Goal: Use online tool/utility: Utilize a website feature to perform a specific function

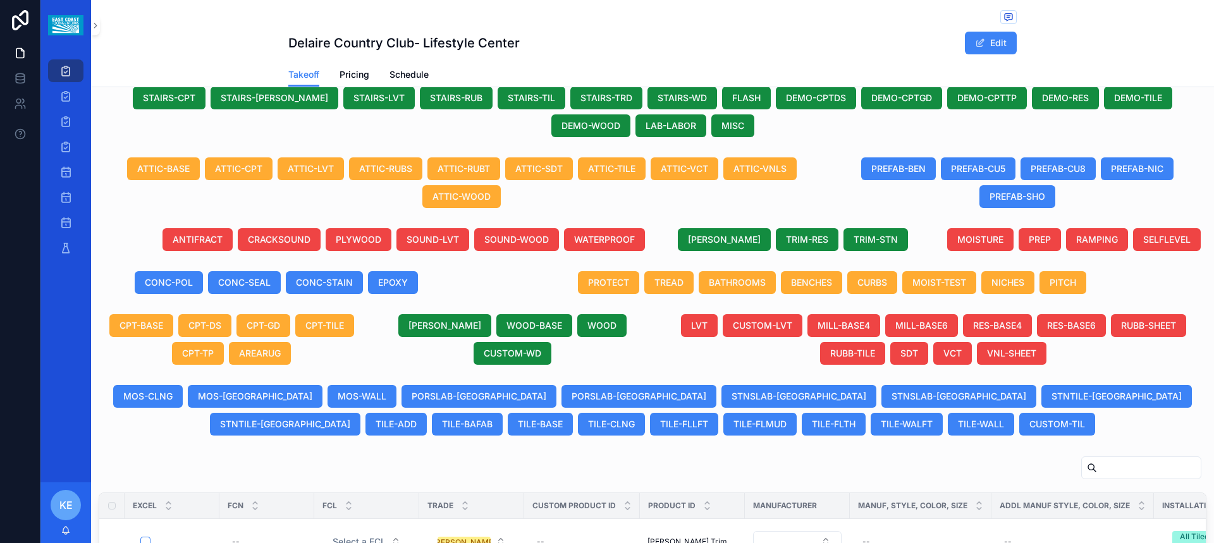
scroll to position [633, 0]
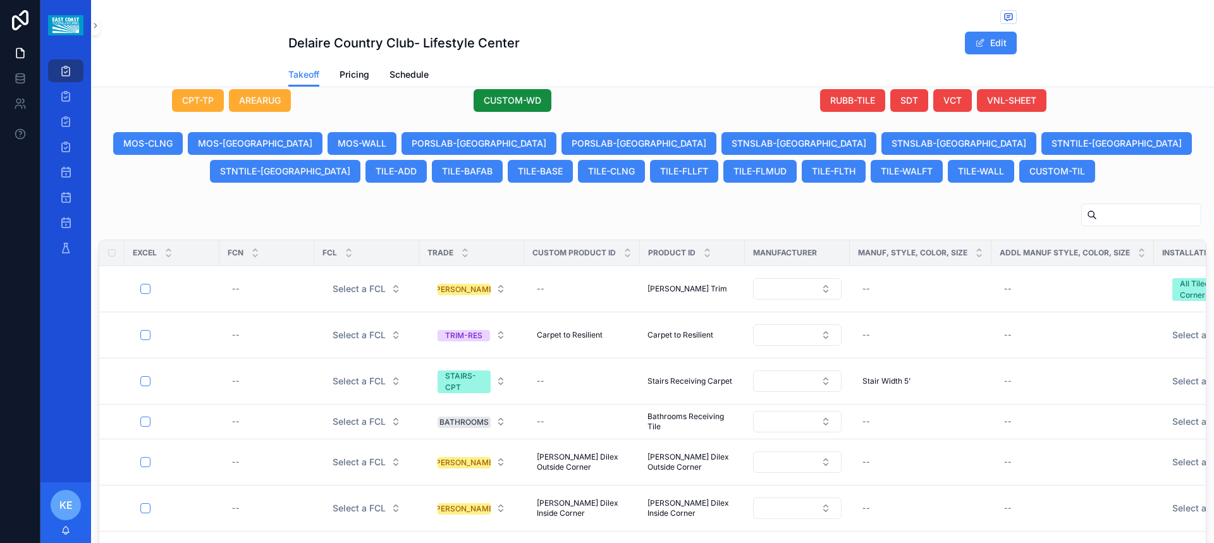
click at [1120, 220] on input "scrollable content" at bounding box center [1149, 215] width 104 height 18
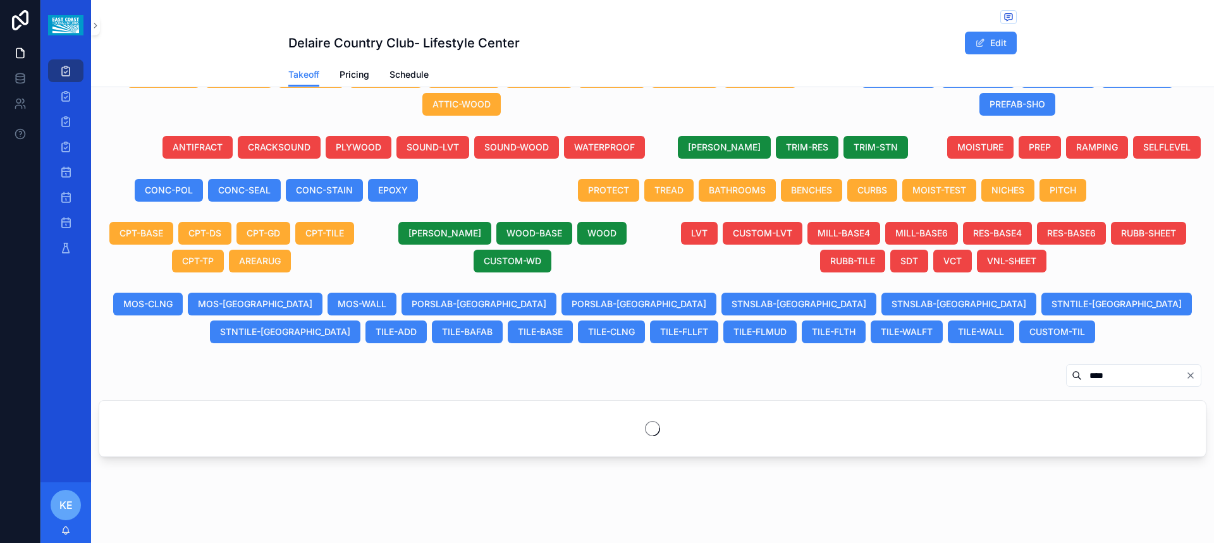
scroll to position [472, 0]
type input "*"
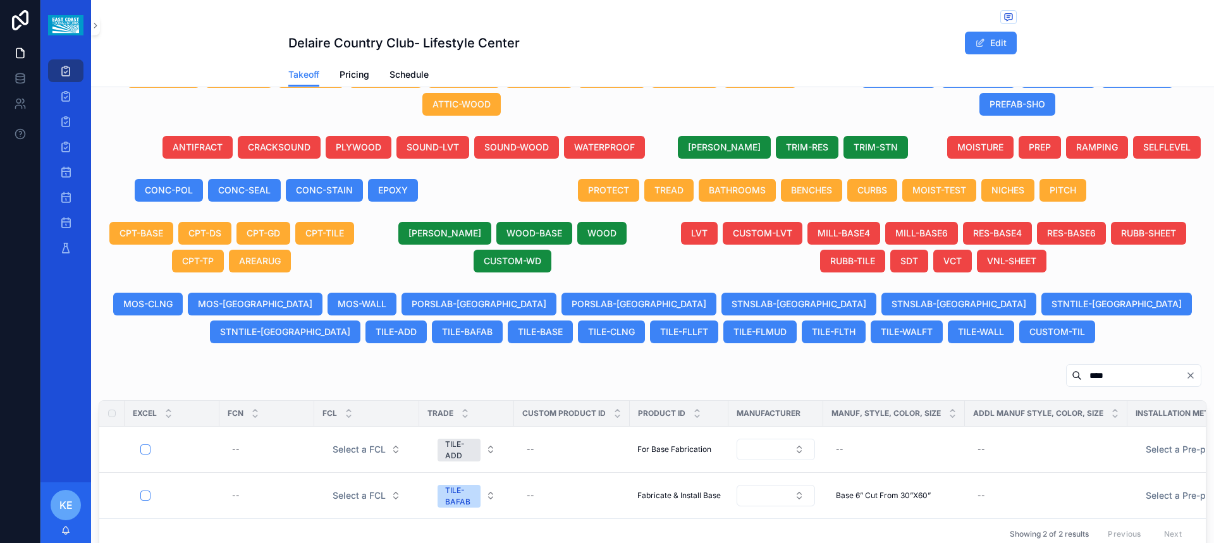
scroll to position [574, 0]
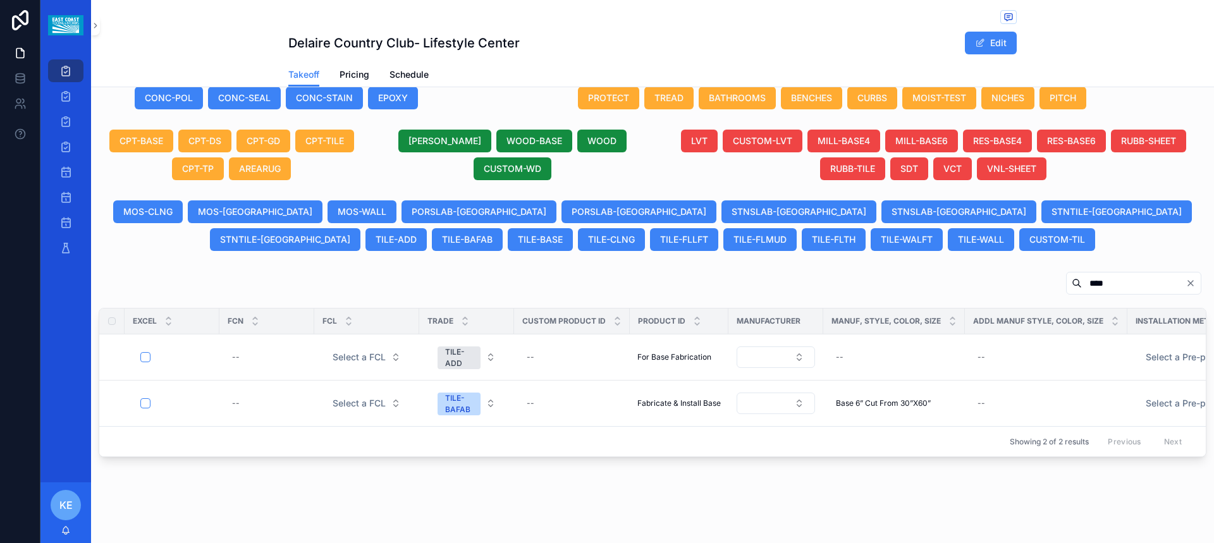
type input "****"
click at [1186, 278] on icon "Clear" at bounding box center [1191, 283] width 10 height 10
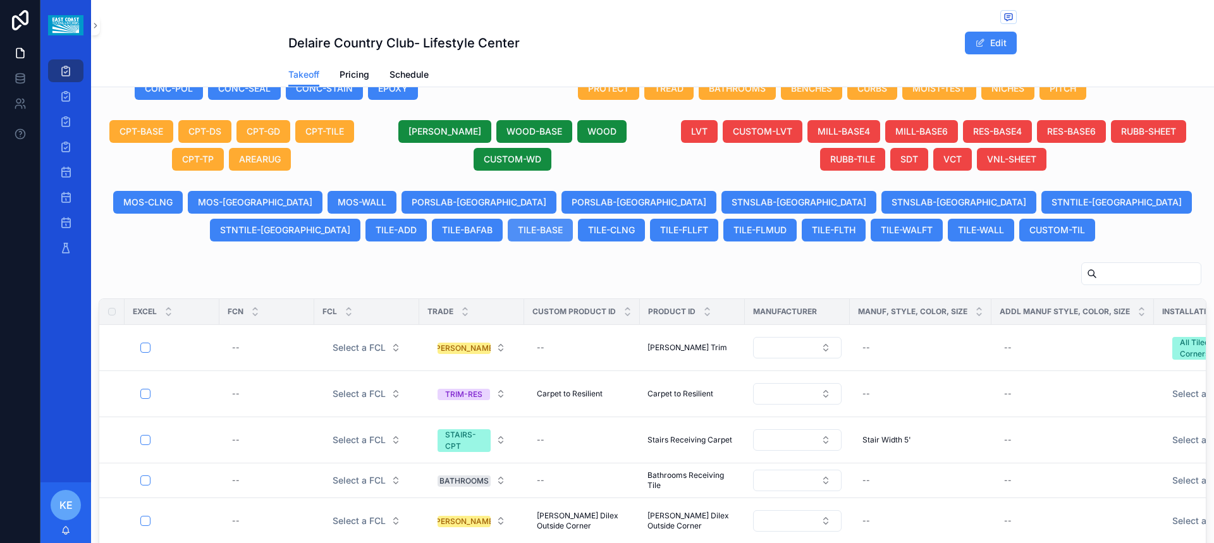
click at [563, 224] on span "TILE-BASE" at bounding box center [540, 230] width 45 height 13
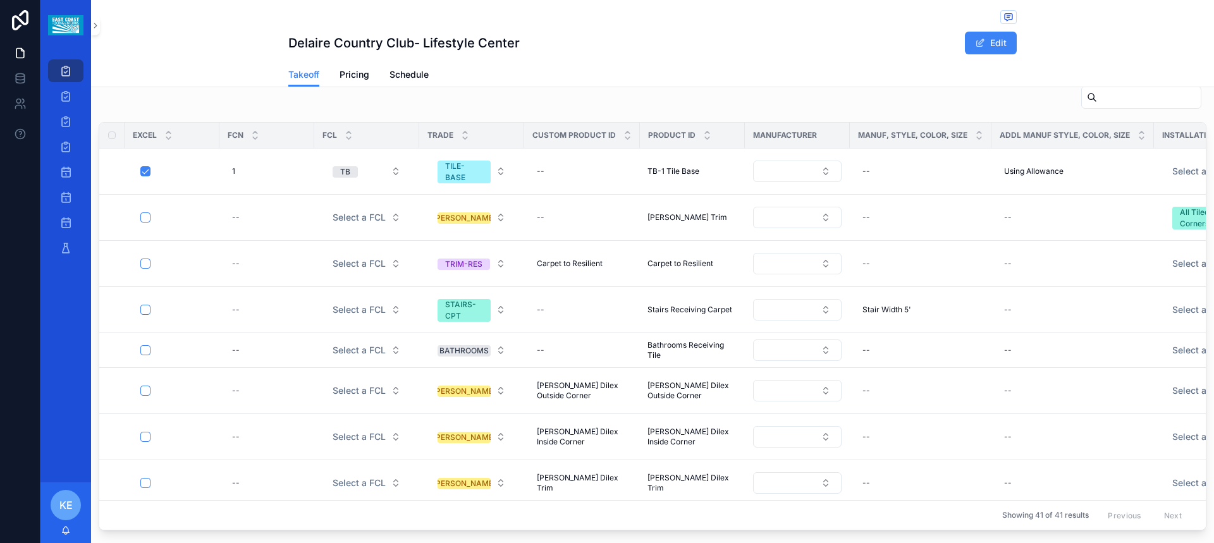
scroll to position [786, 0]
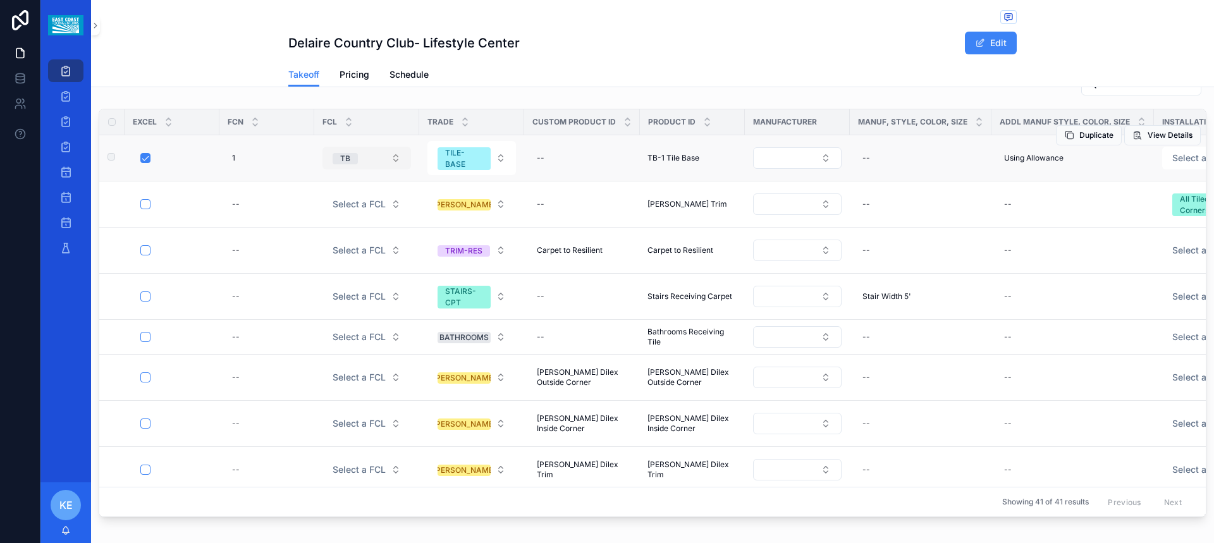
click at [394, 153] on button "TB" at bounding box center [367, 158] width 89 height 23
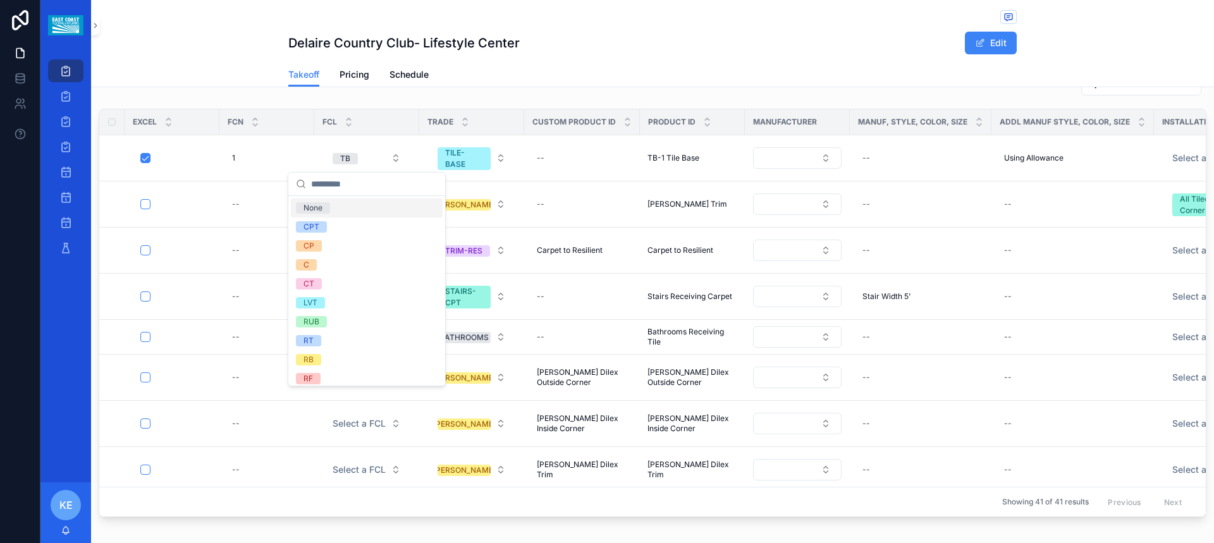
click at [316, 204] on div "None" at bounding box center [313, 207] width 19 height 11
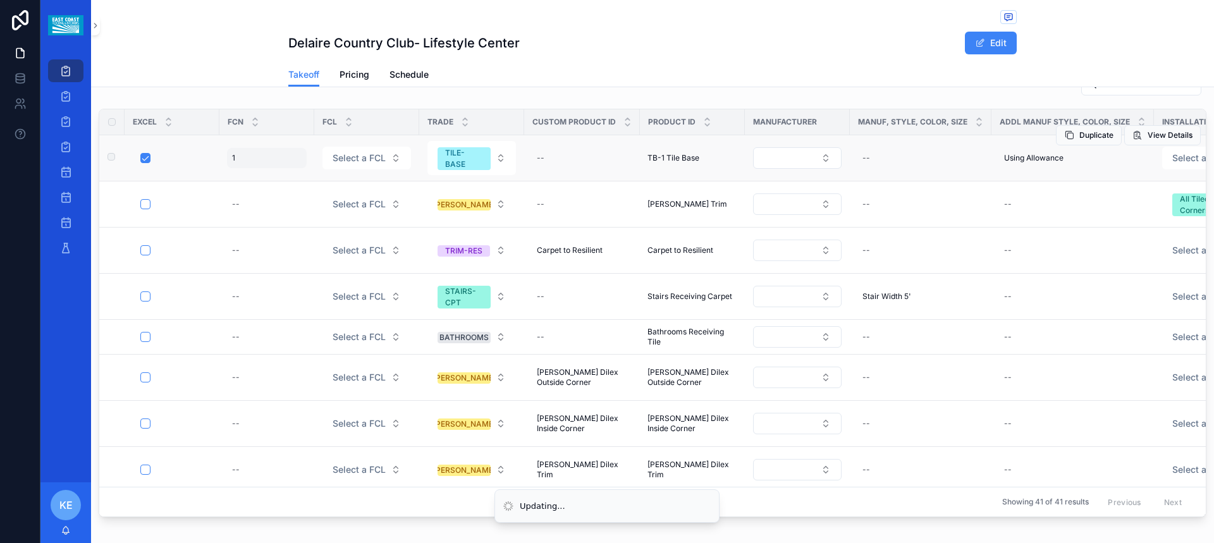
click at [245, 157] on div "1 1" at bounding box center [267, 158] width 80 height 20
click button "scrollable content" at bounding box center [387, 175] width 15 height 15
click at [249, 162] on div "--" at bounding box center [267, 158] width 80 height 20
click button "scrollable content" at bounding box center [387, 175] width 15 height 15
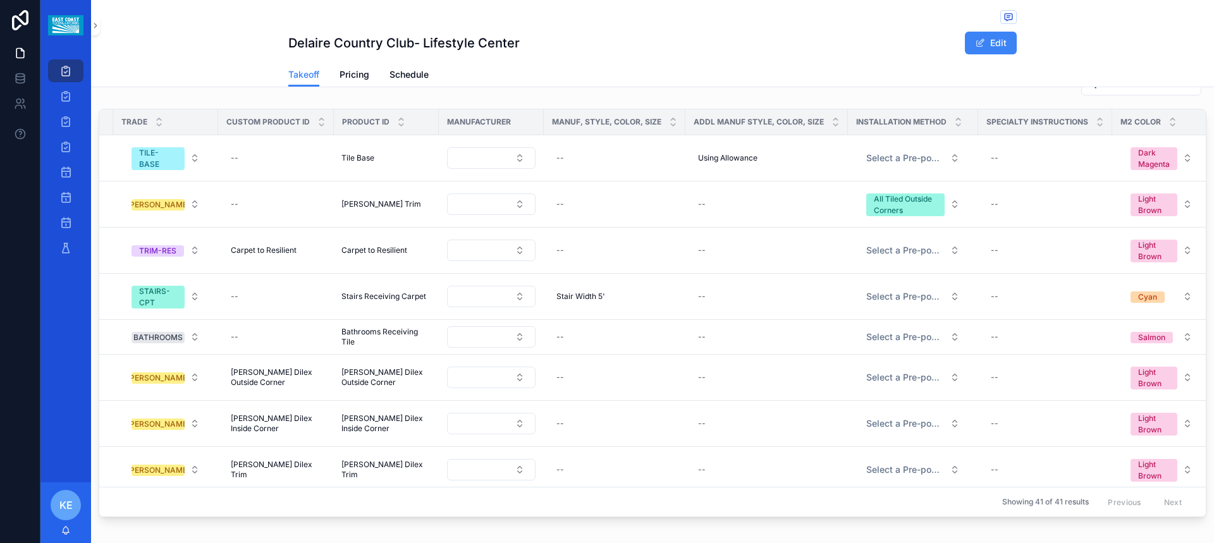
scroll to position [0, 369]
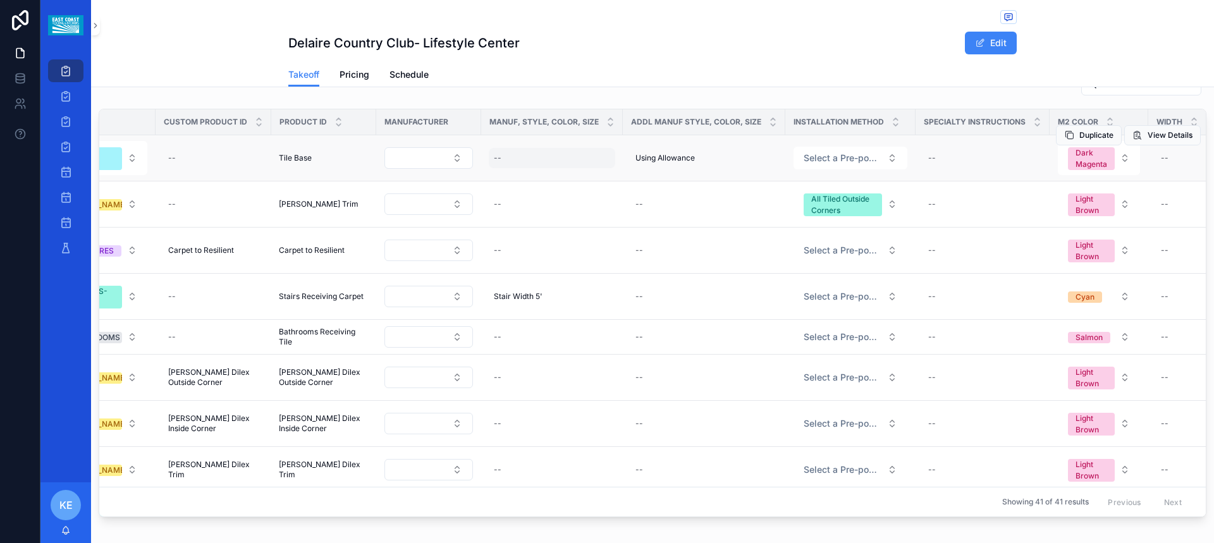
click at [519, 163] on div "--" at bounding box center [552, 158] width 127 height 20
type input "**********"
click button "scrollable content" at bounding box center [647, 175] width 15 height 15
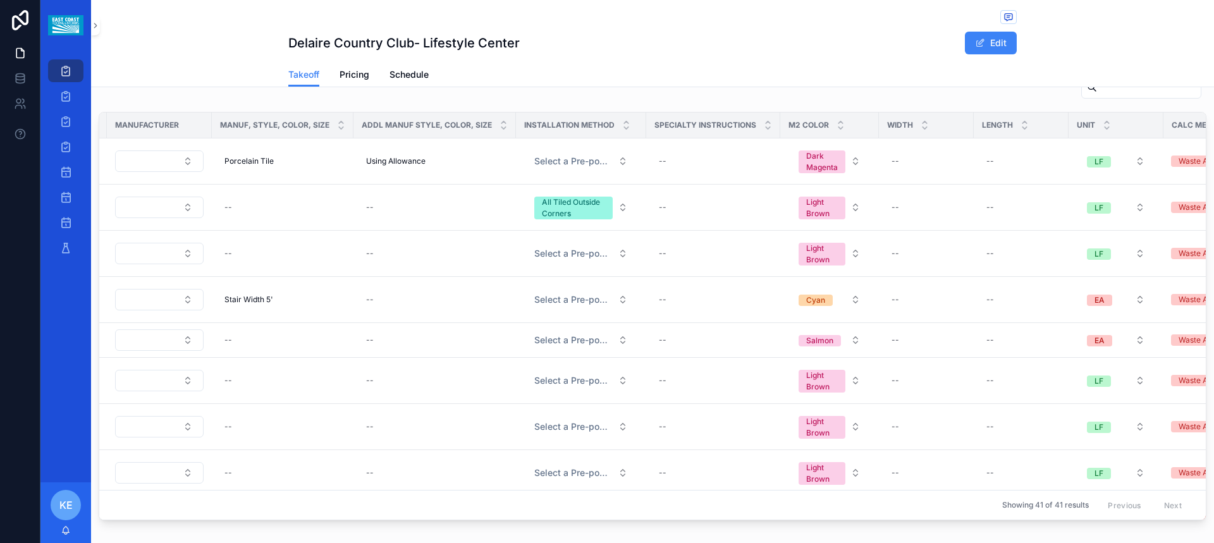
scroll to position [0, 802]
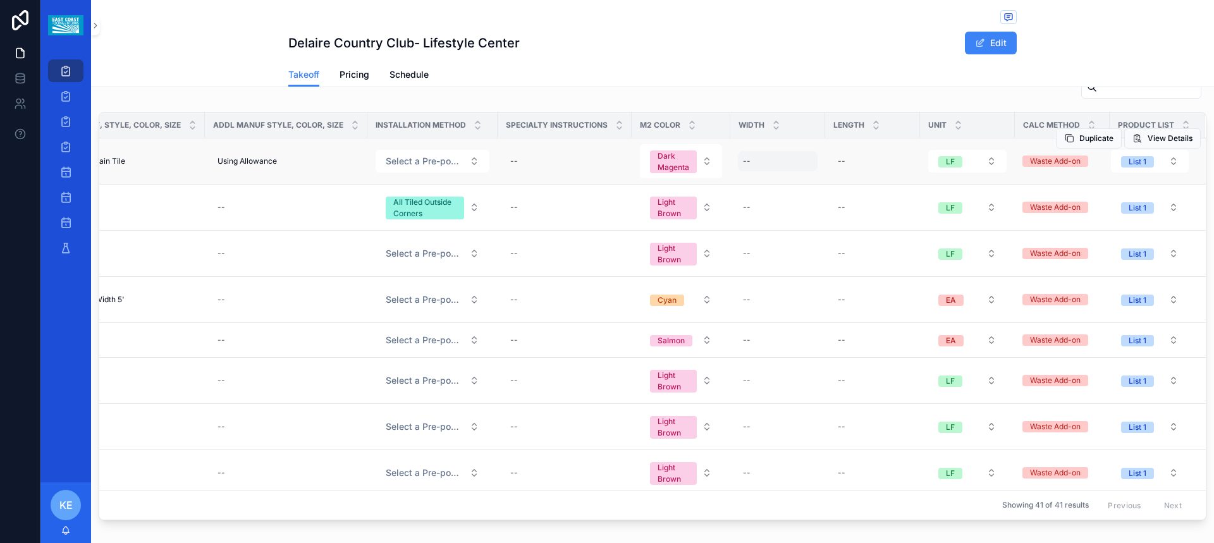
click at [738, 159] on div "--" at bounding box center [778, 161] width 80 height 20
type input "**"
click button "scrollable content" at bounding box center [879, 178] width 15 height 15
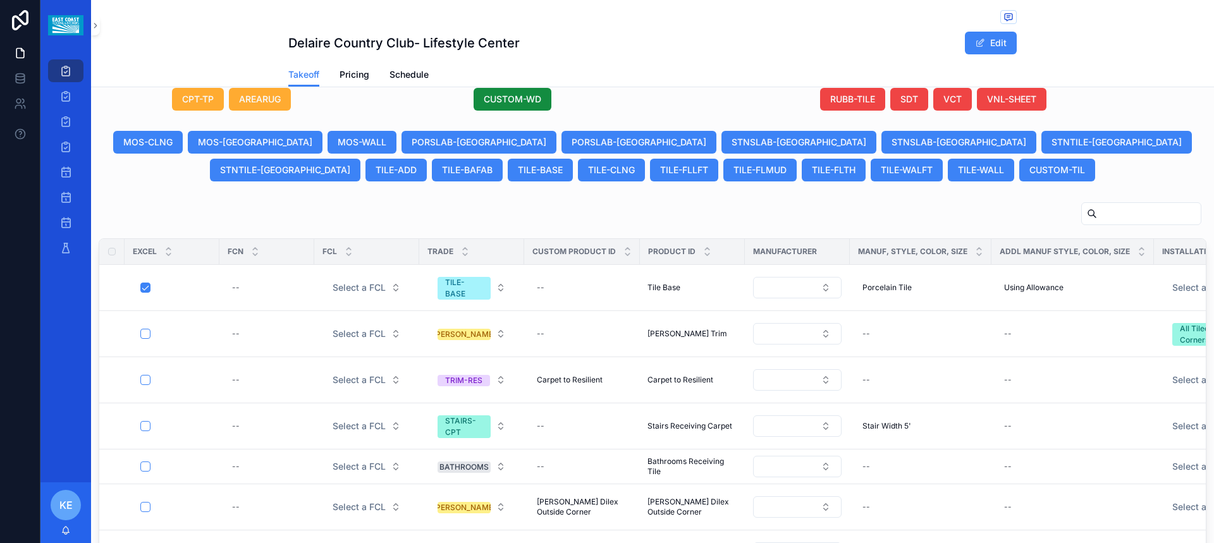
scroll to position [467, 0]
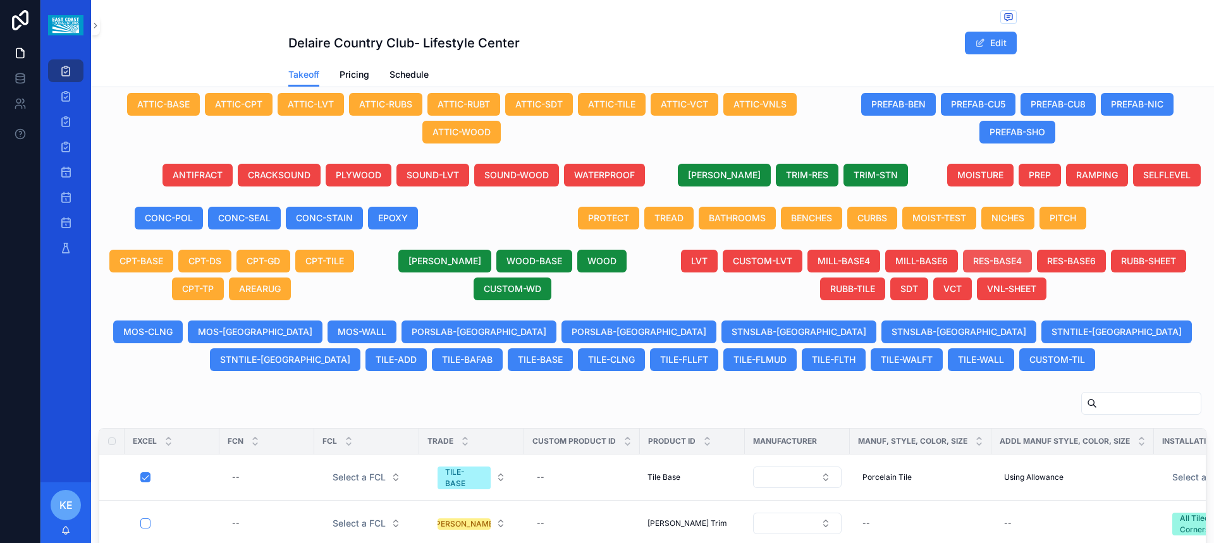
click at [1004, 261] on span "RES-BASE4" at bounding box center [997, 261] width 49 height 13
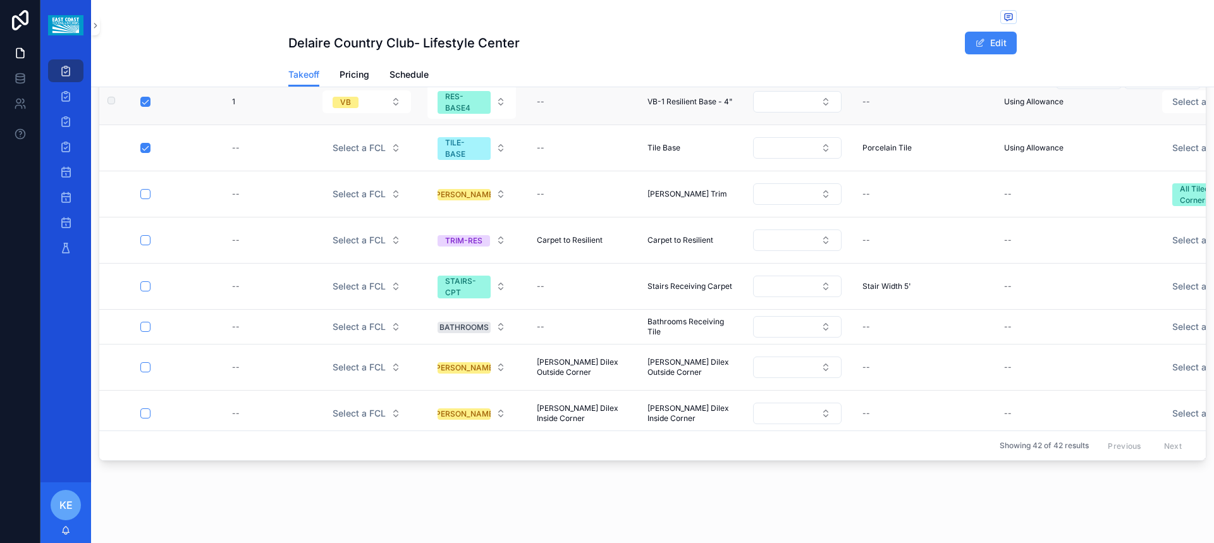
scroll to position [783, 0]
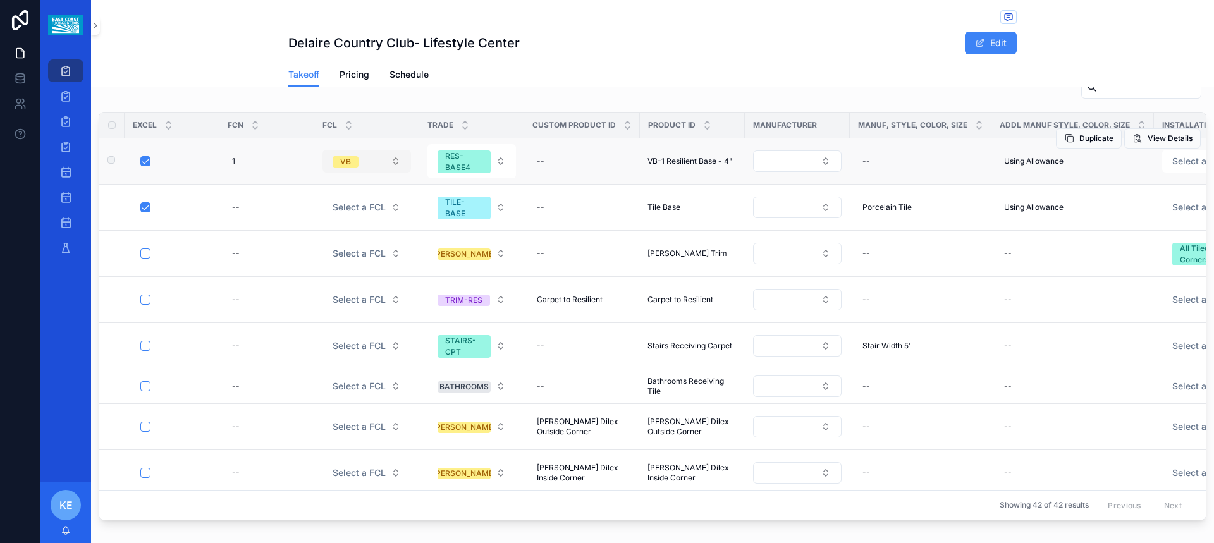
click at [396, 157] on button "VB" at bounding box center [367, 161] width 89 height 23
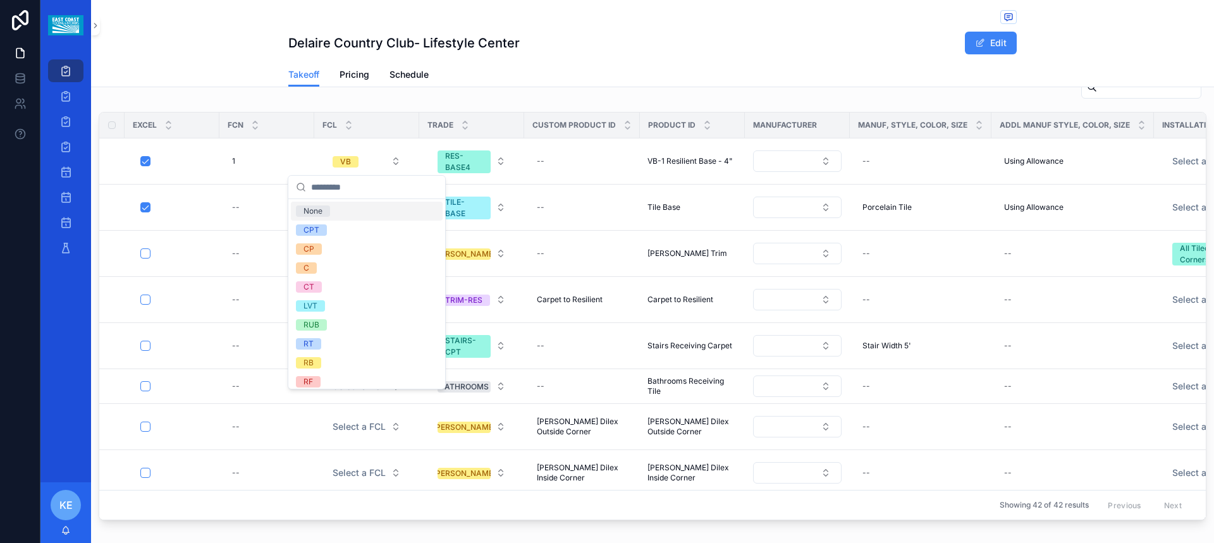
click at [315, 211] on div "None" at bounding box center [313, 211] width 19 height 11
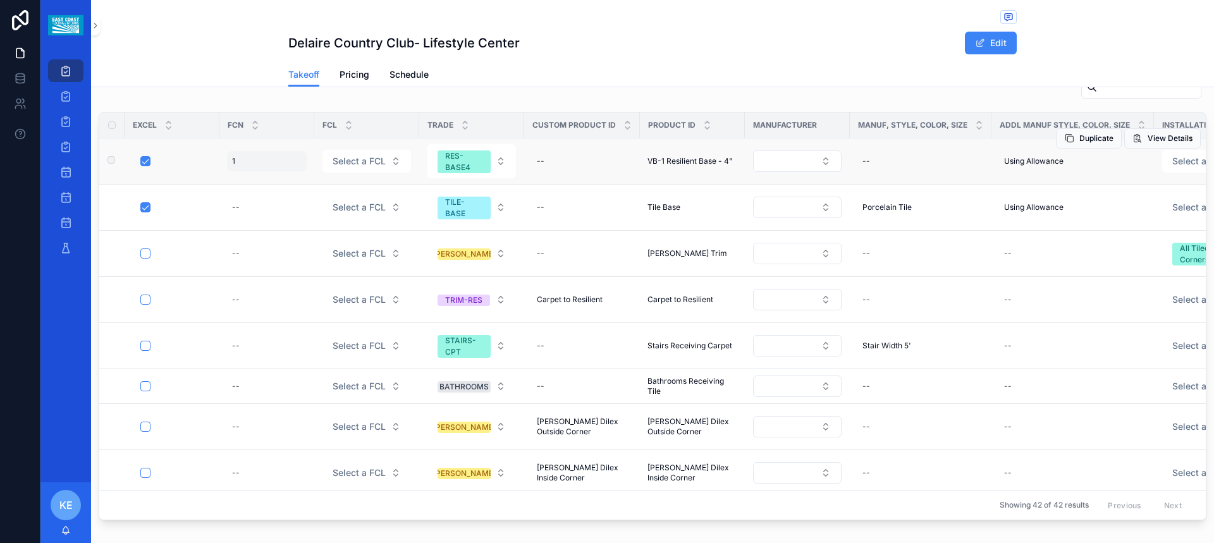
click at [245, 161] on div "1 1" at bounding box center [267, 161] width 80 height 20
click at [241, 181] on td "1 1" at bounding box center [266, 162] width 95 height 46
click at [244, 166] on div "1 1" at bounding box center [267, 161] width 80 height 20
click at [242, 179] on input "*" at bounding box center [294, 180] width 120 height 18
click button "scrollable content" at bounding box center [387, 178] width 15 height 15
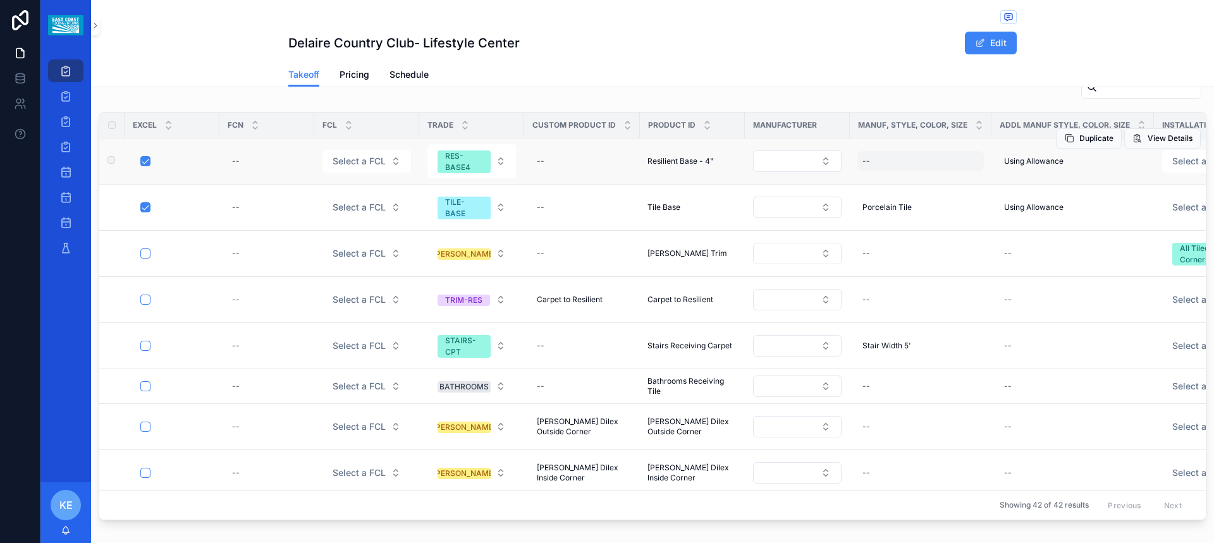
click at [892, 161] on div "--" at bounding box center [921, 161] width 127 height 20
type input "*****"
click button "scrollable content" at bounding box center [1016, 178] width 15 height 15
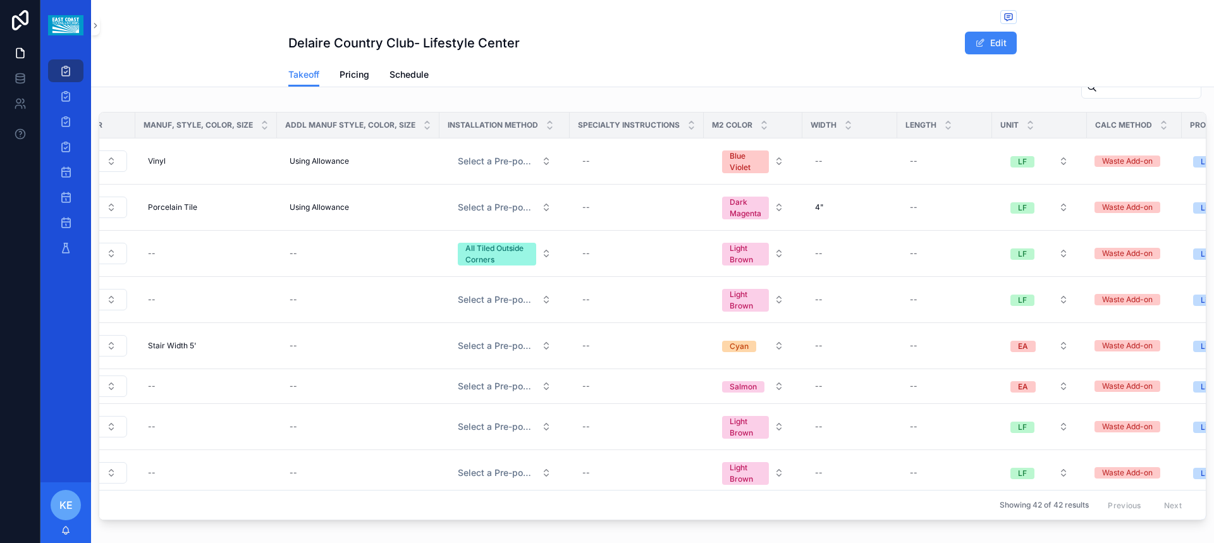
scroll to position [0, 802]
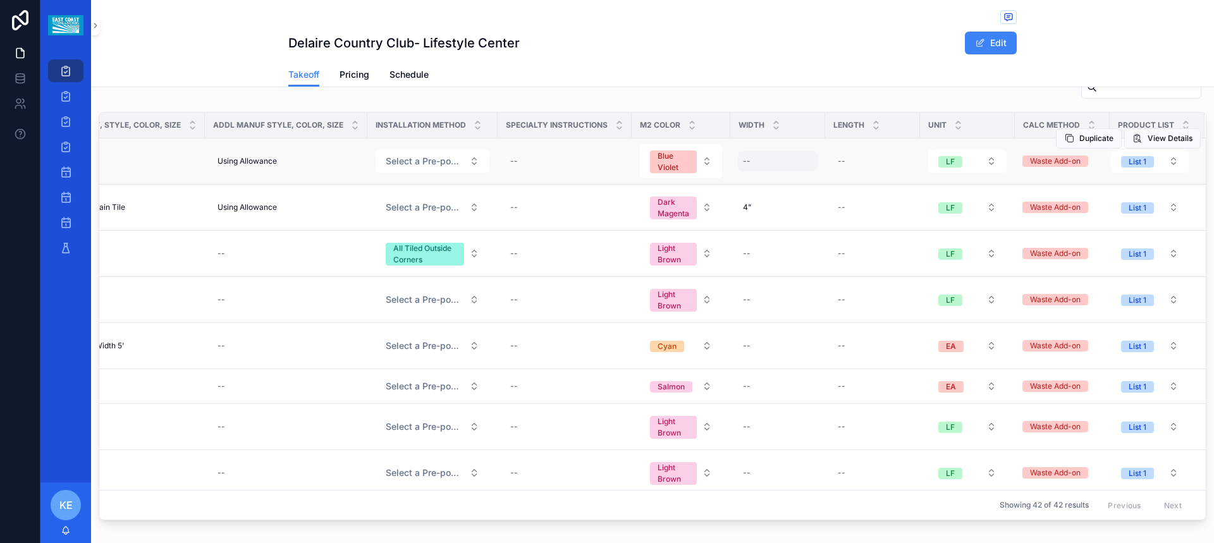
click at [738, 163] on div "--" at bounding box center [778, 161] width 80 height 20
type input "**"
click button "scrollable content" at bounding box center [879, 178] width 15 height 15
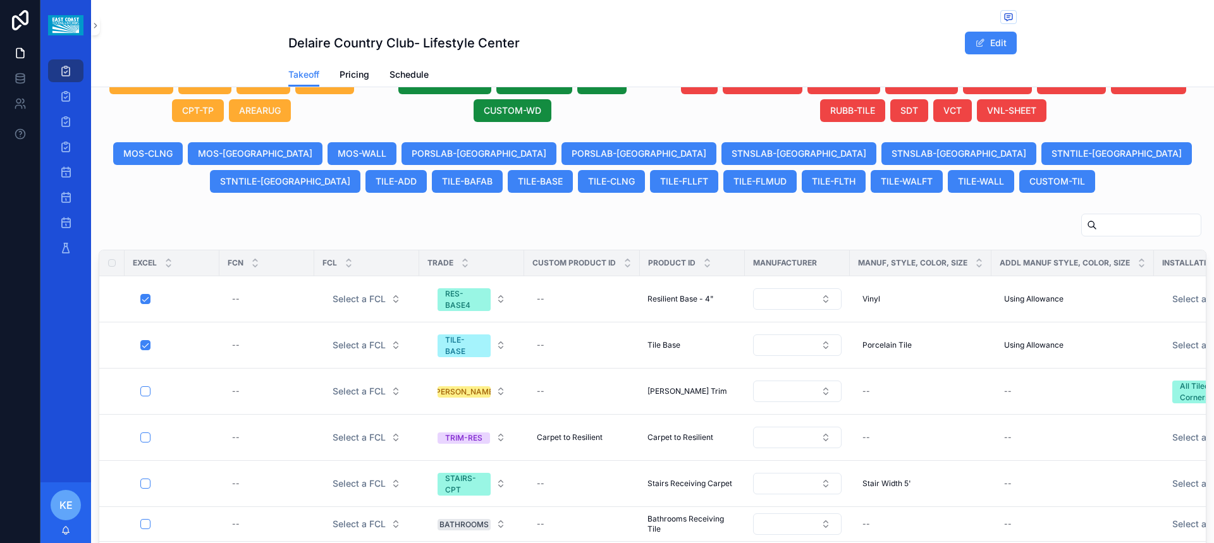
scroll to position [657, 0]
